Goal: Task Accomplishment & Management: Manage account settings

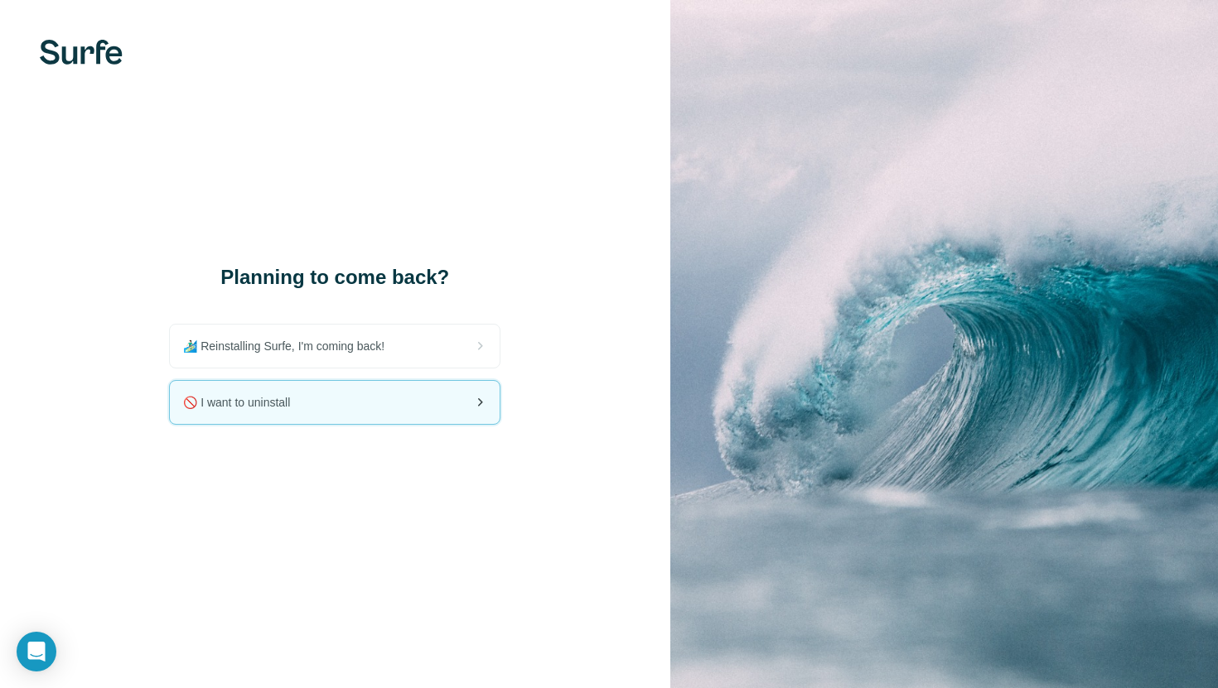
click at [455, 400] on div "🚫 I want to uninstall" at bounding box center [335, 402] width 330 height 43
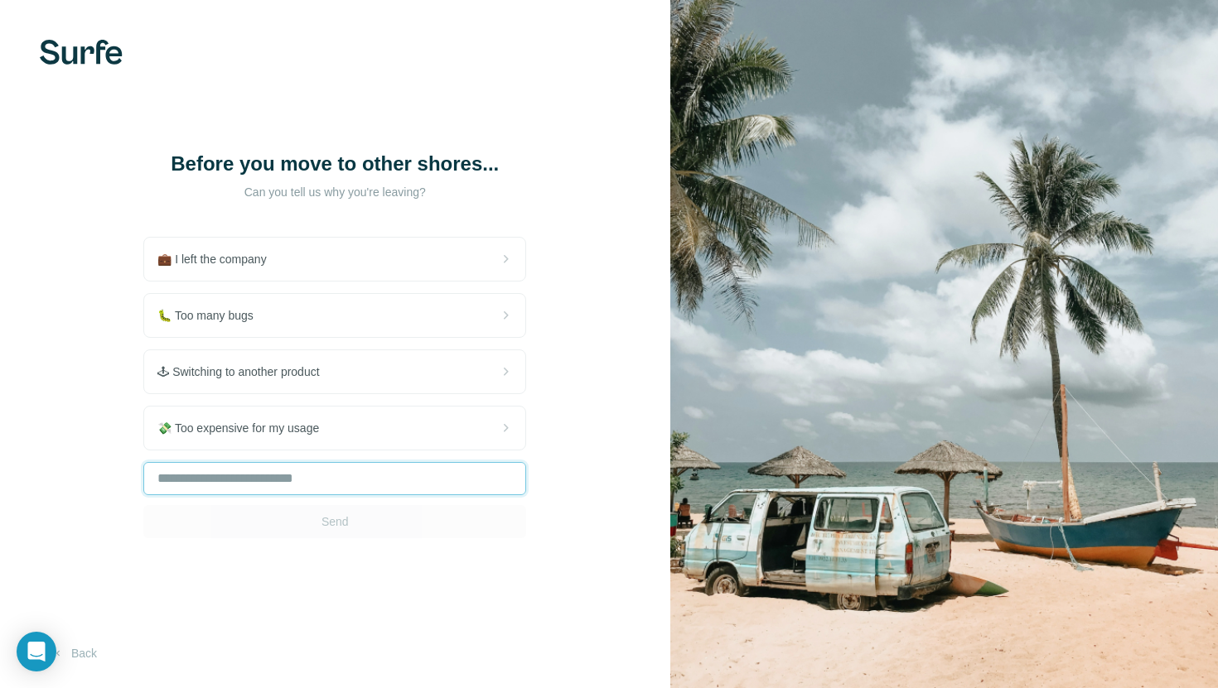
click at [374, 479] on input "text" at bounding box center [334, 478] width 383 height 33
type input "**********"
click at [340, 529] on span "Send" at bounding box center [334, 522] width 27 height 17
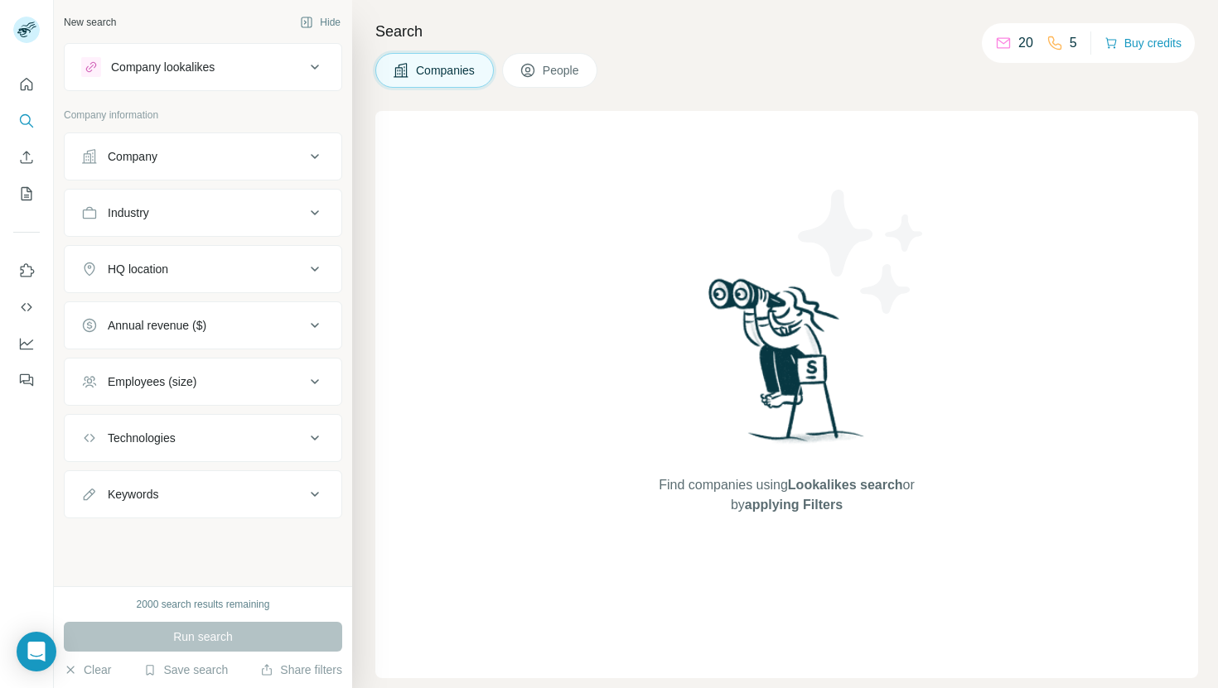
click at [24, 31] on icon at bounding box center [23, 32] width 13 height 9
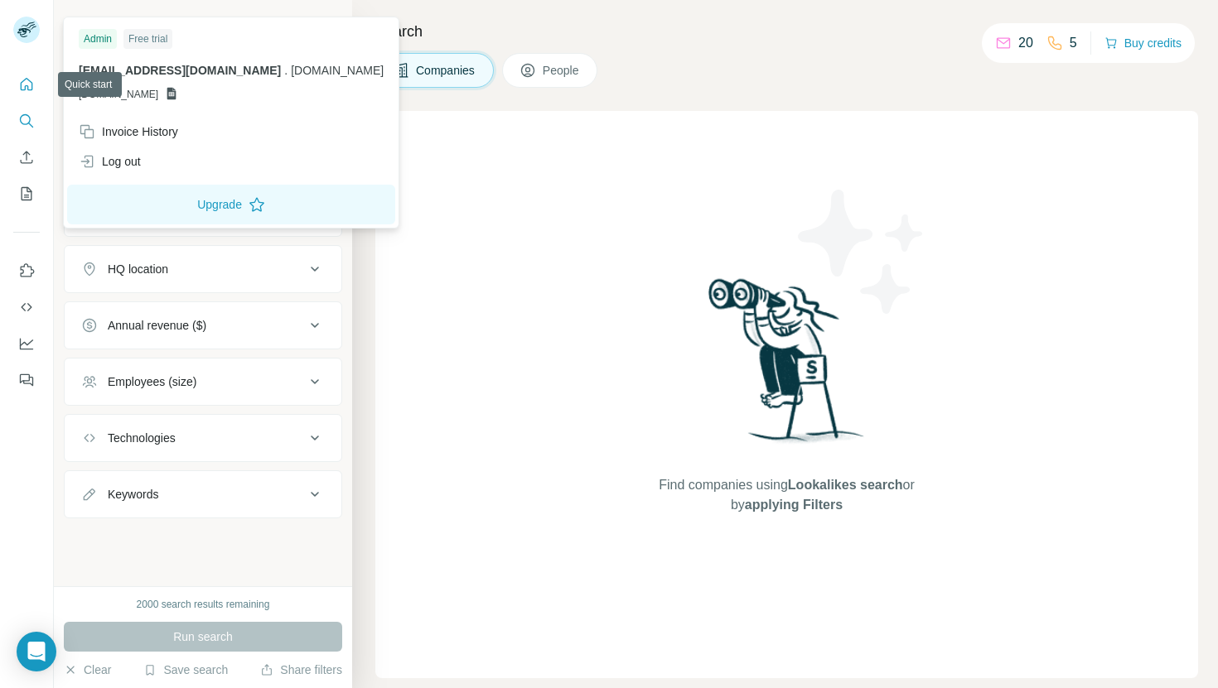
click at [19, 84] on icon "Quick start" at bounding box center [26, 84] width 17 height 17
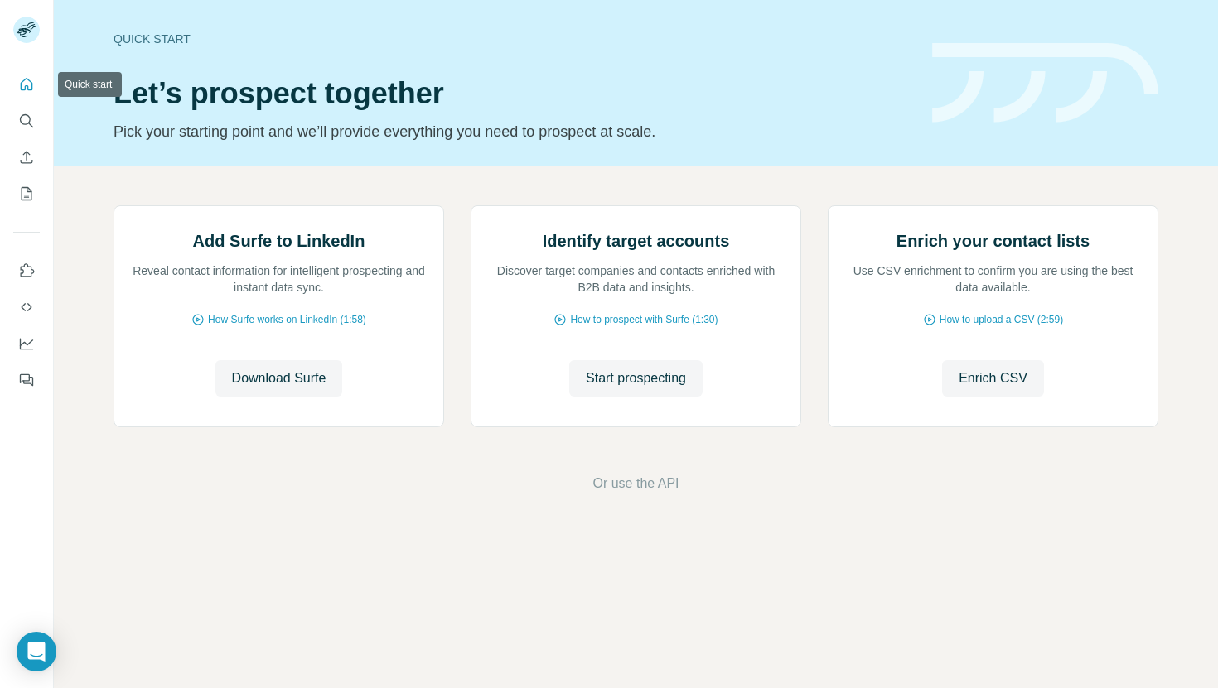
click at [29, 36] on rect at bounding box center [26, 30] width 27 height 27
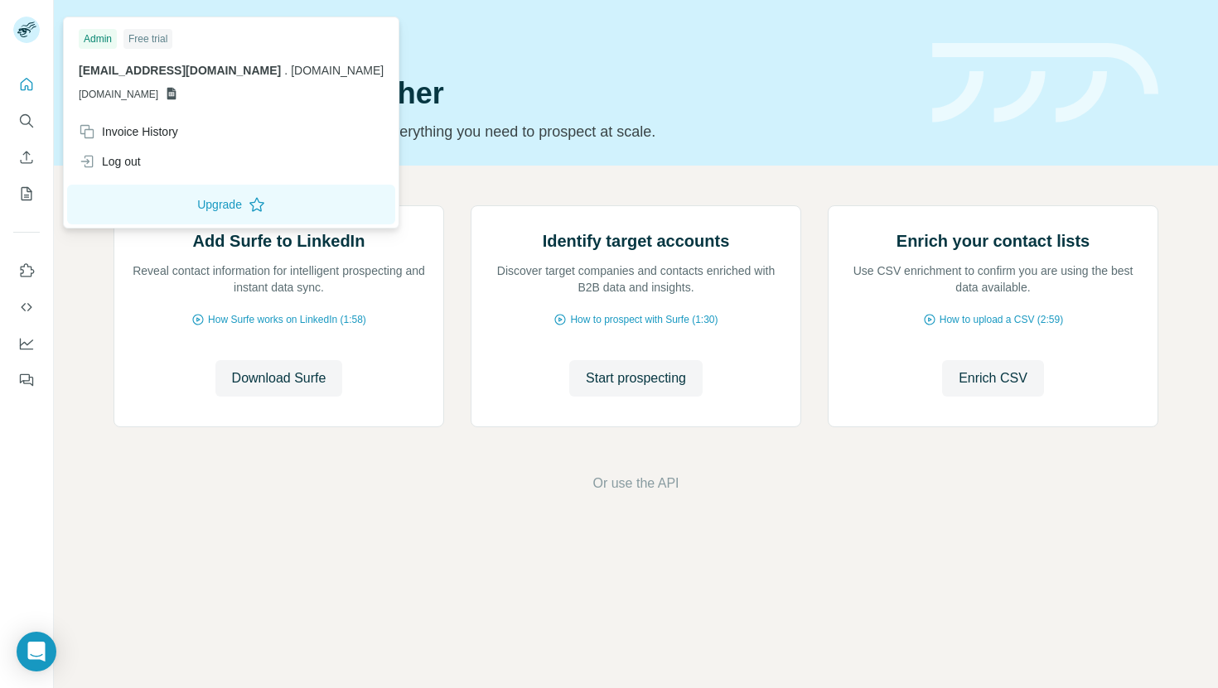
click at [1065, 79] on img at bounding box center [1045, 83] width 226 height 80
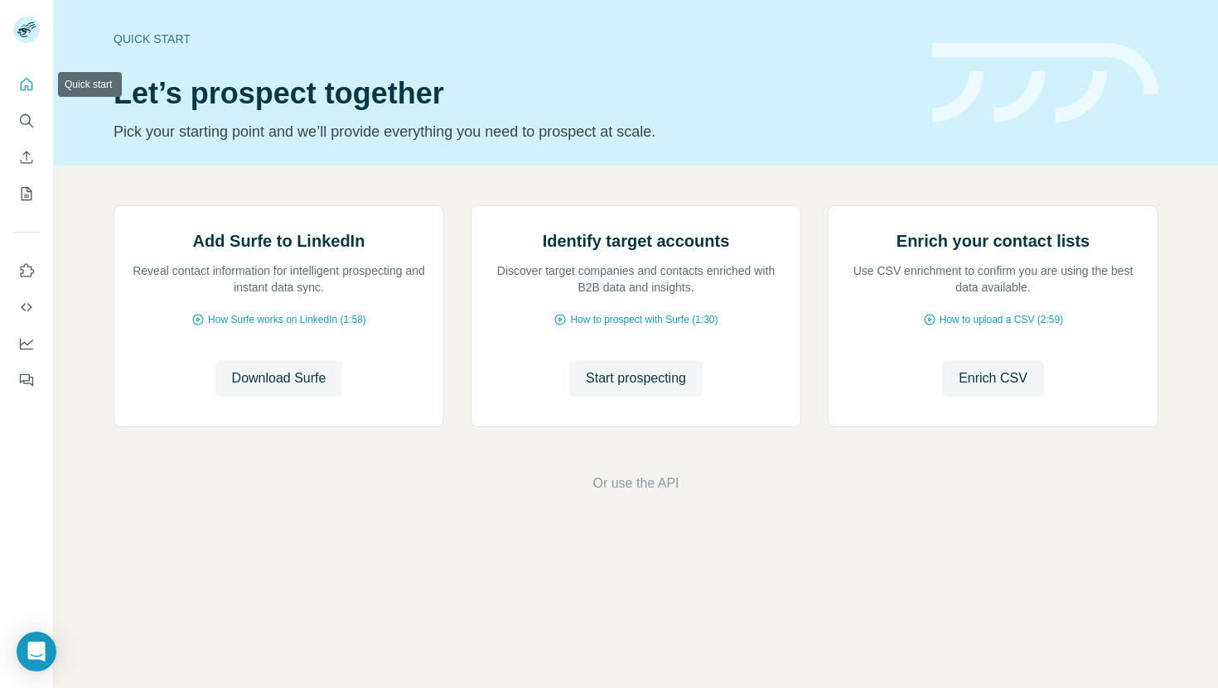
click at [32, 85] on icon "Quick start" at bounding box center [26, 84] width 17 height 17
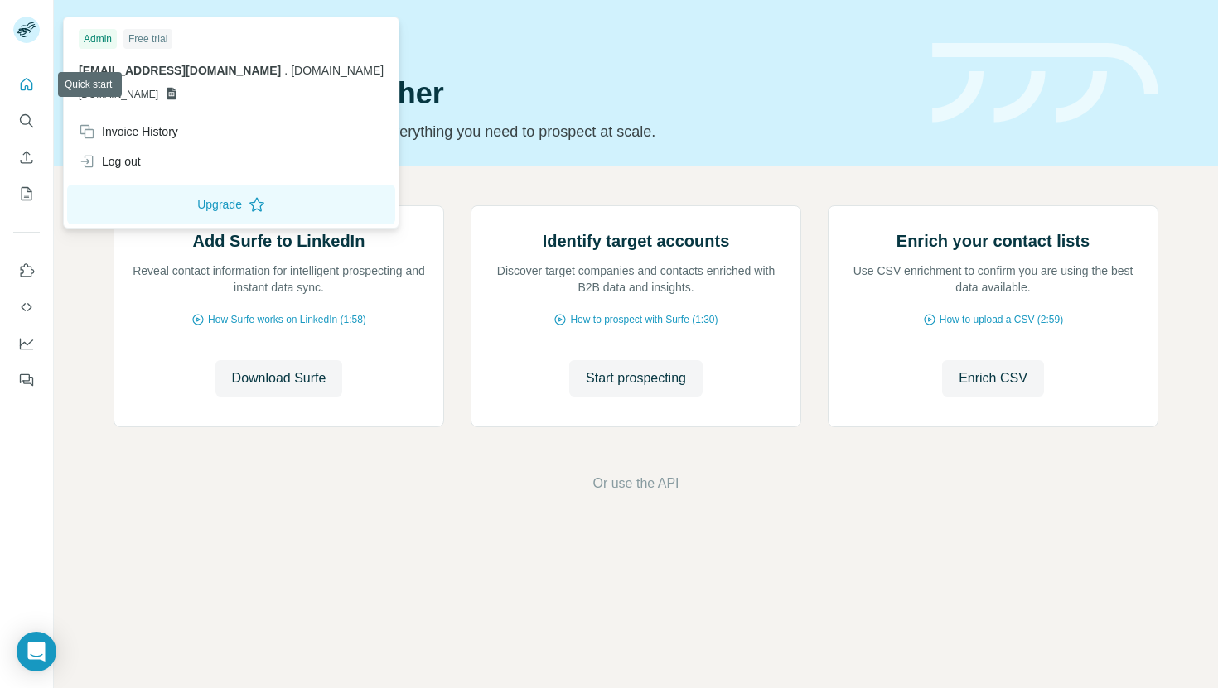
click at [30, 27] on rect at bounding box center [26, 30] width 27 height 27
click at [22, 489] on div at bounding box center [27, 344] width 54 height 688
click at [18, 82] on icon "Quick start" at bounding box center [26, 84] width 17 height 17
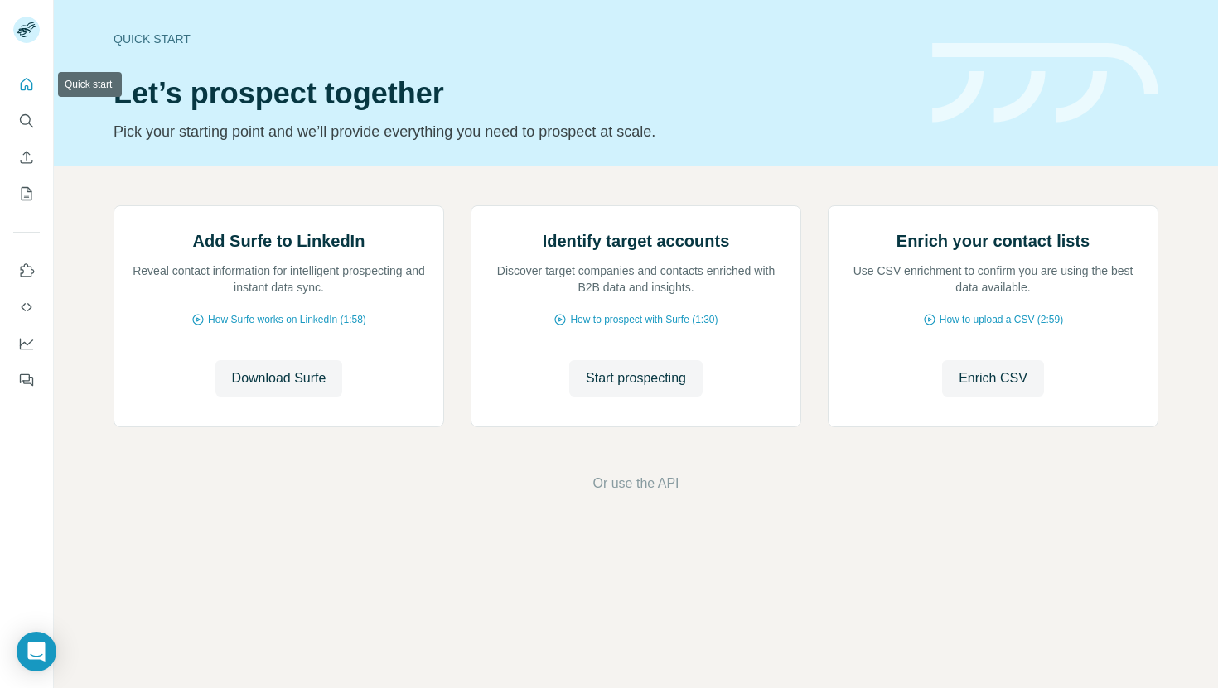
click at [23, 82] on icon "Quick start" at bounding box center [26, 84] width 17 height 17
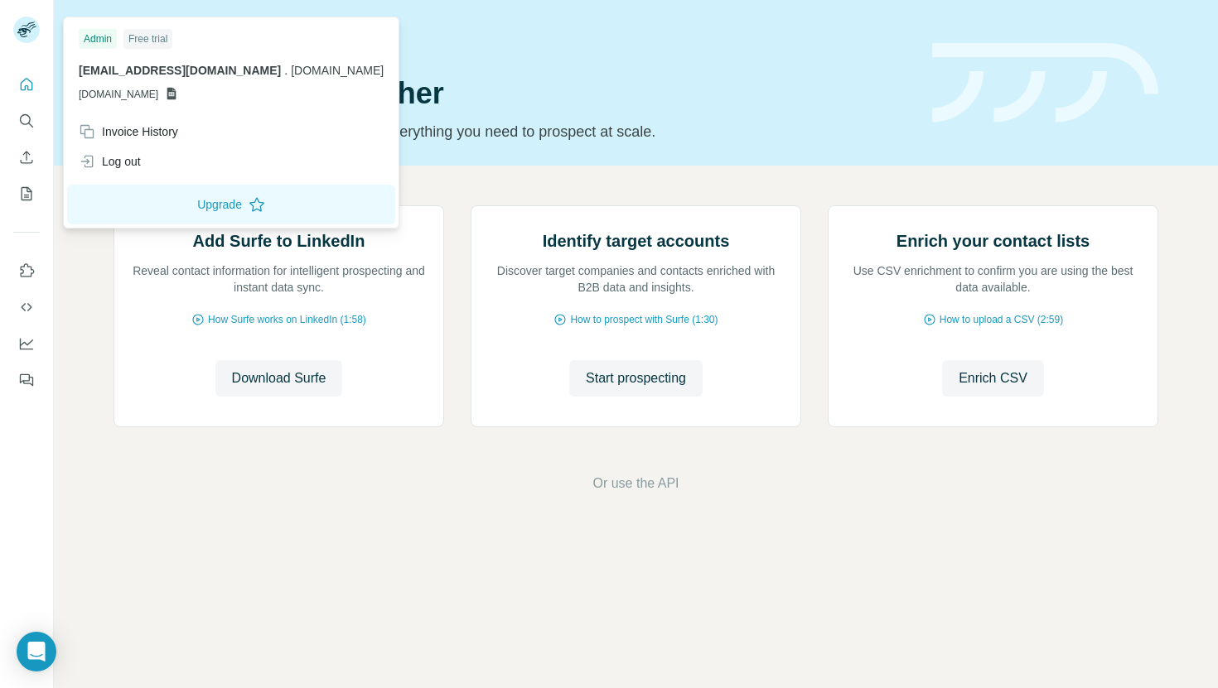
click at [22, 37] on rect at bounding box center [26, 30] width 27 height 27
click at [139, 158] on div "Log out" at bounding box center [110, 161] width 62 height 17
